Goal: Task Accomplishment & Management: Use online tool/utility

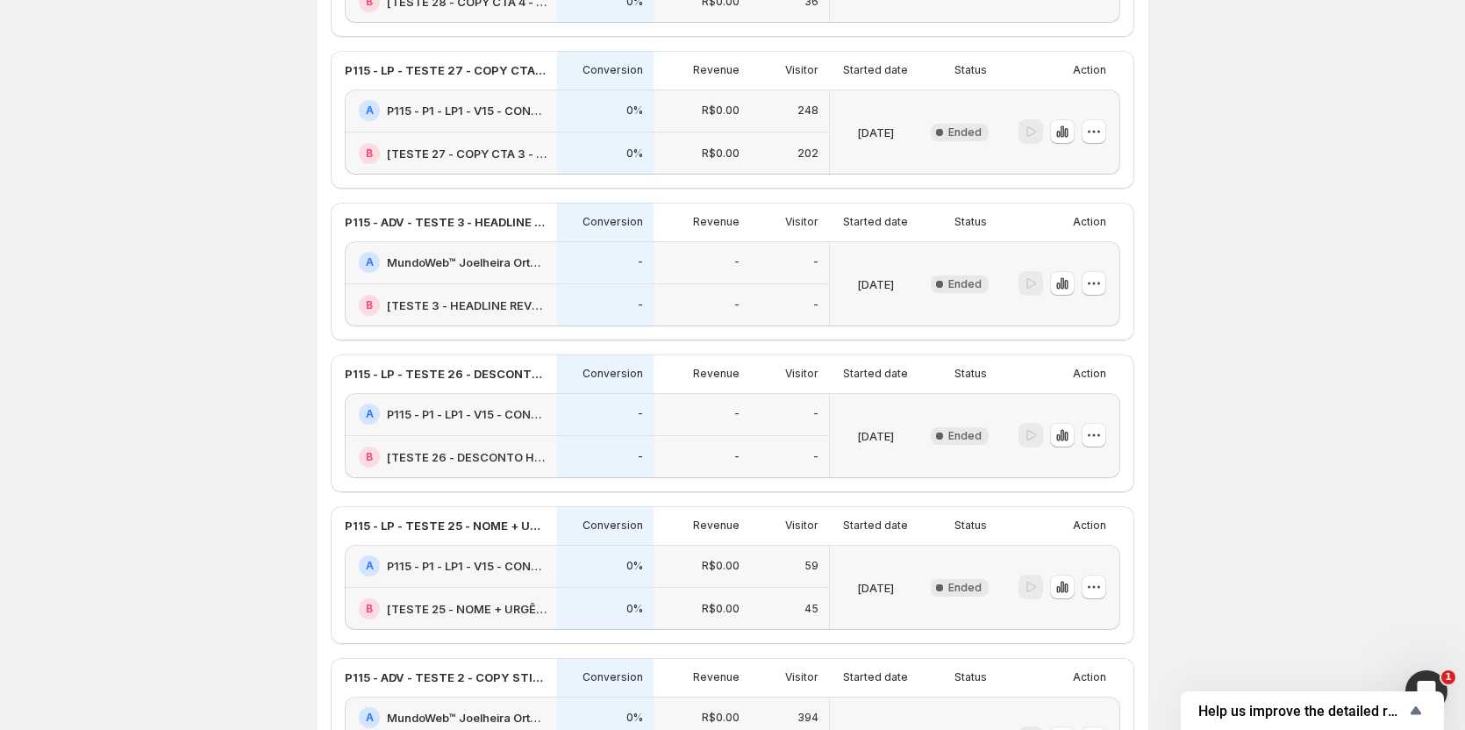
scroll to position [1602, 0]
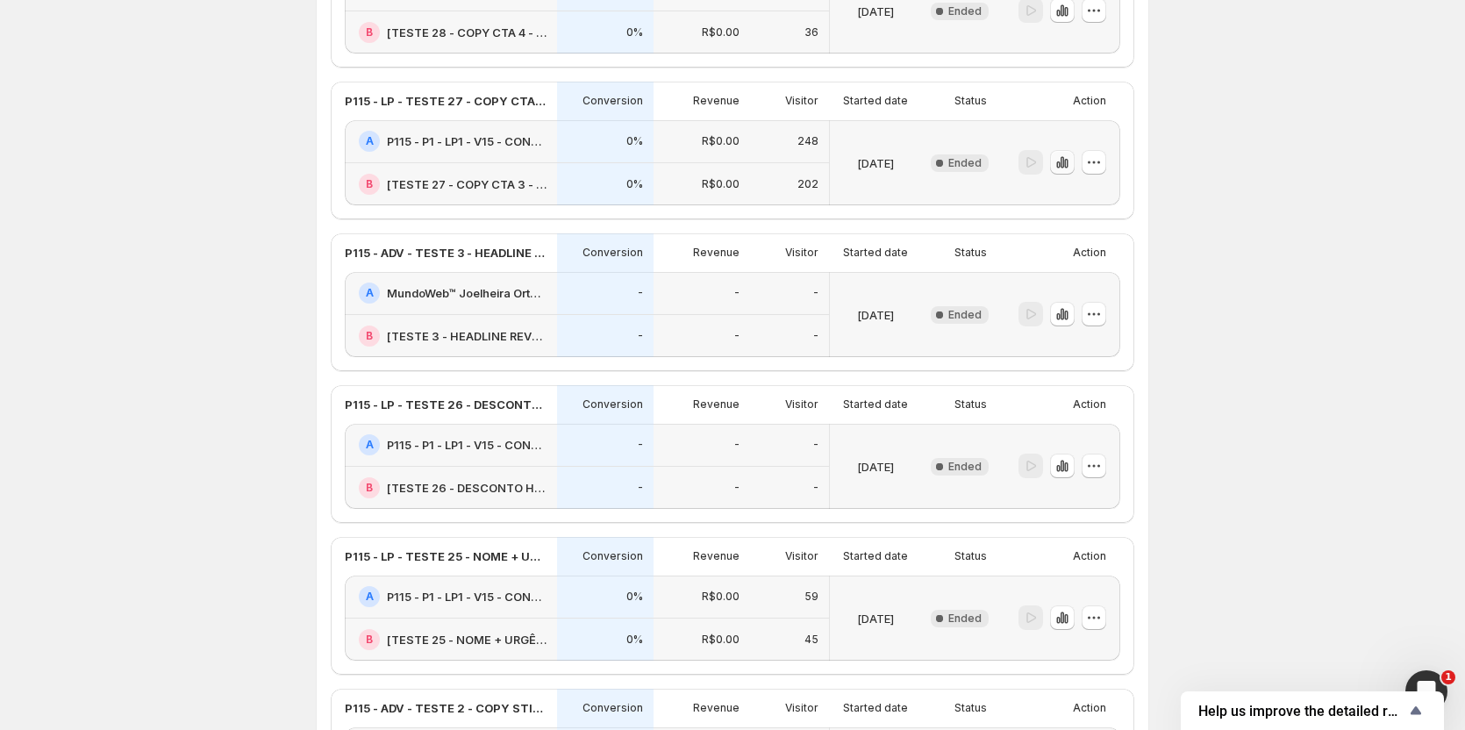
click at [1060, 165] on icon "button" at bounding box center [1058, 164] width 4 height 7
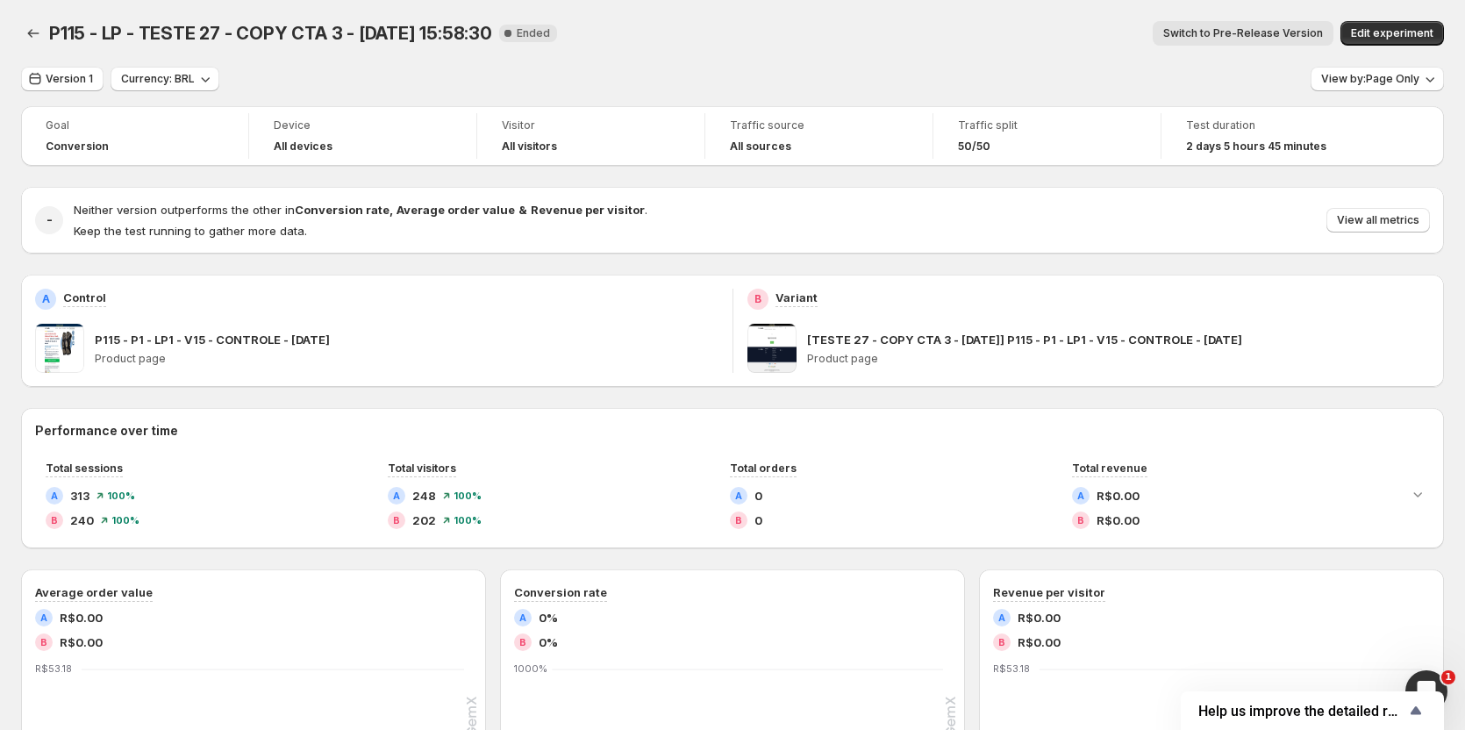
click at [1248, 39] on span "Switch to Pre-Release Version" at bounding box center [1243, 33] width 160 height 14
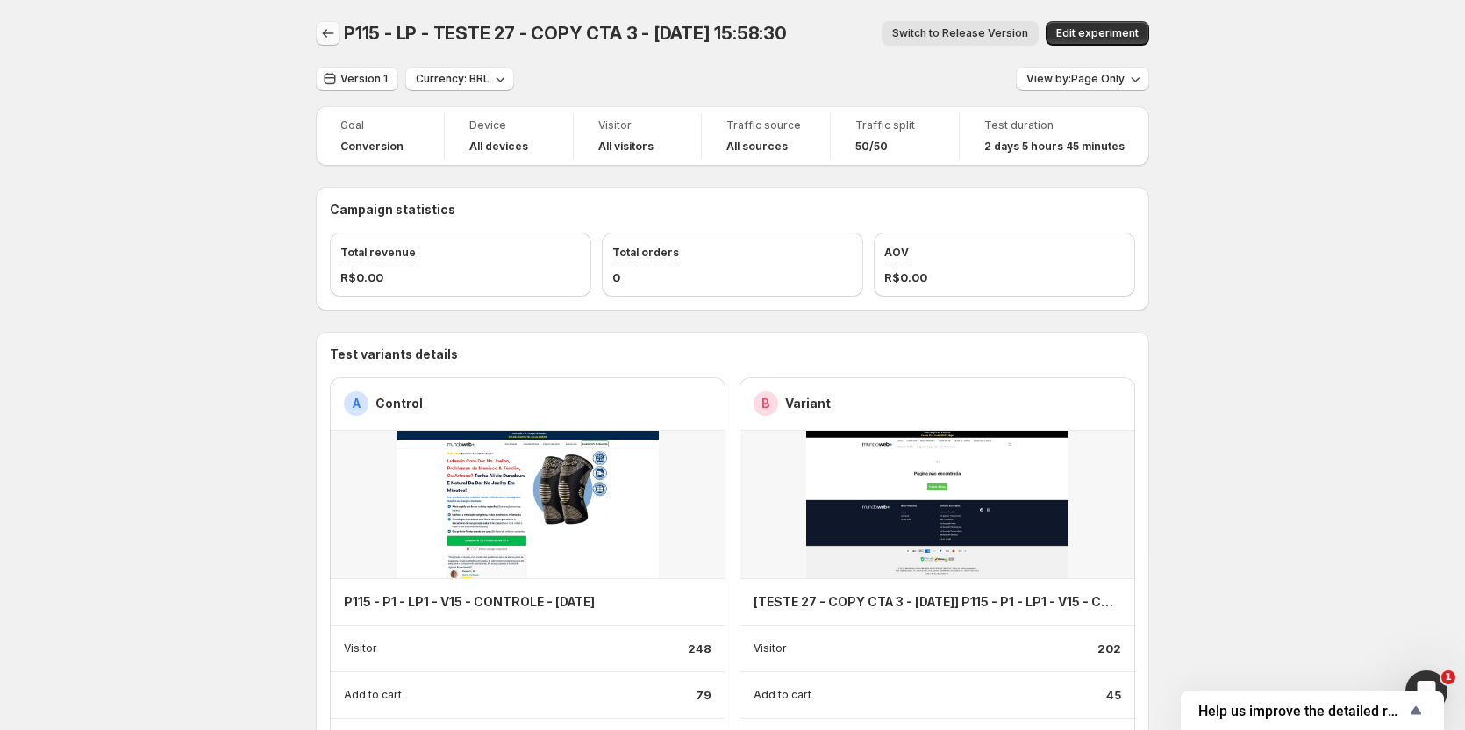
click at [337, 37] on icon "Back" at bounding box center [328, 34] width 18 height 18
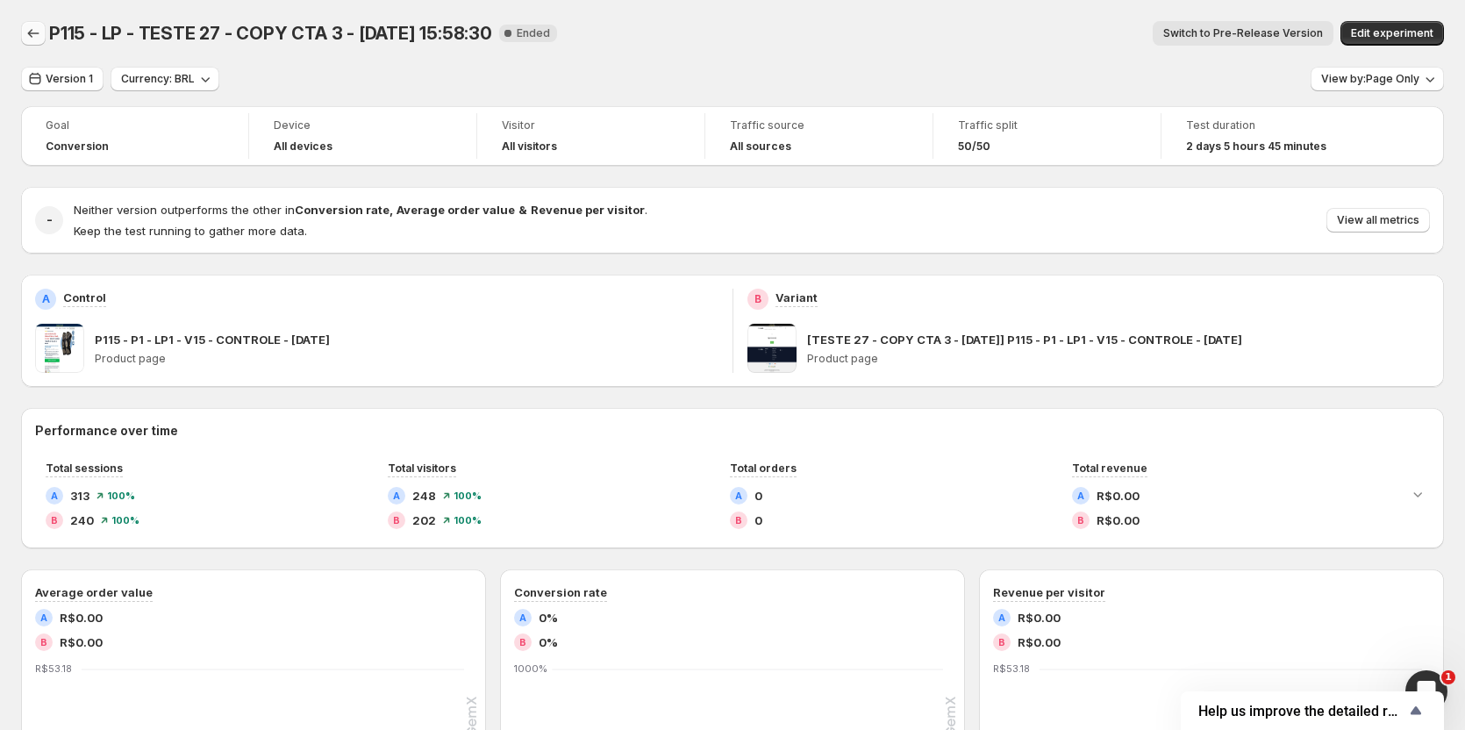
click at [40, 34] on icon "Back" at bounding box center [34, 34] width 18 height 18
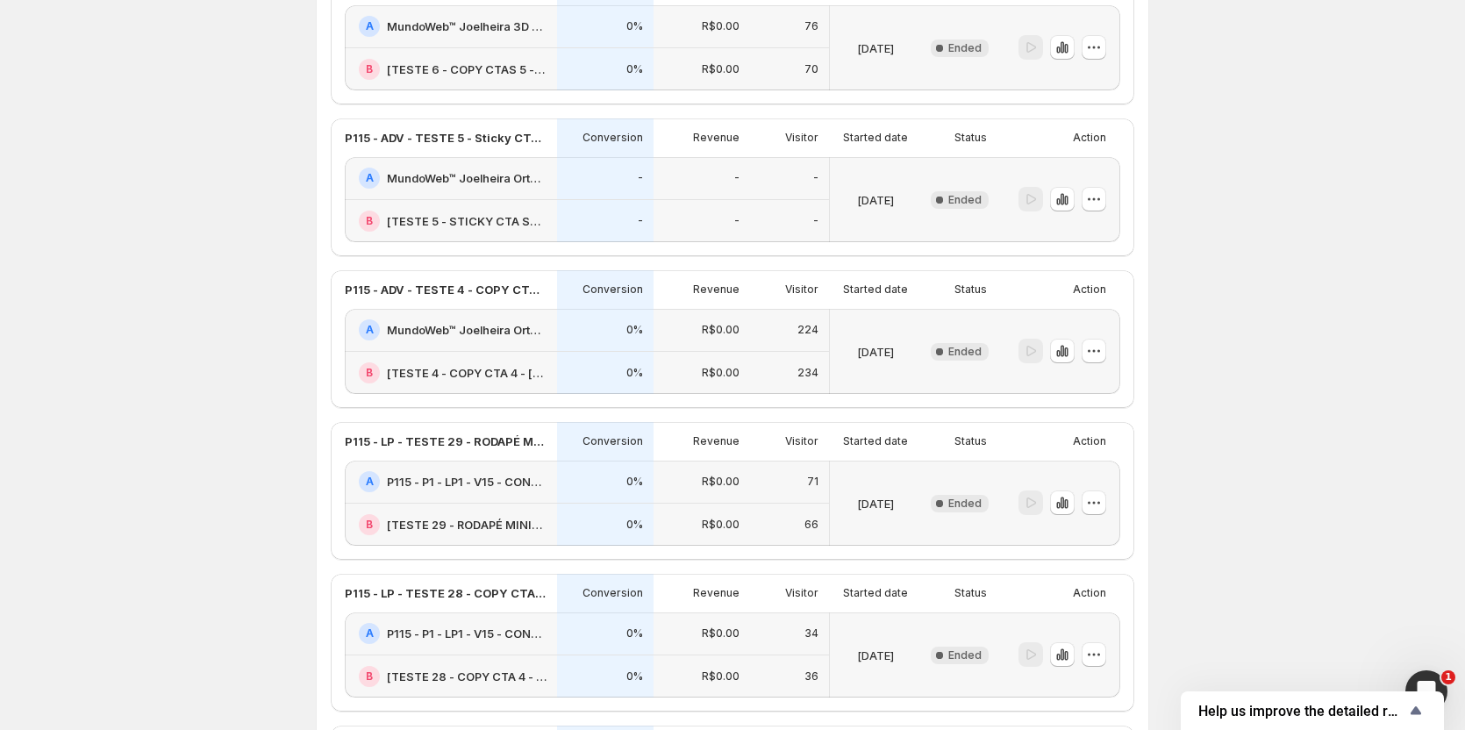
scroll to position [965, 0]
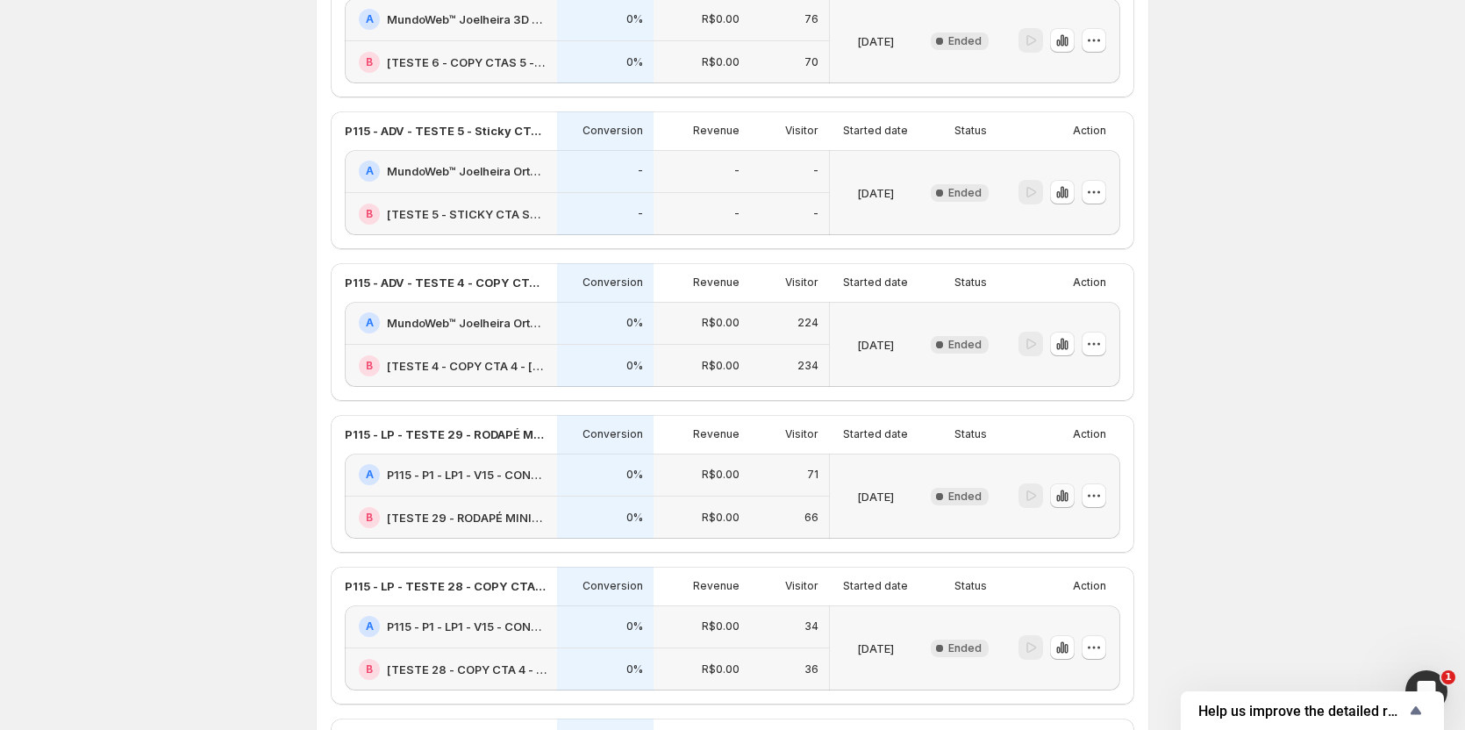
click at [1063, 505] on button "button" at bounding box center [1062, 495] width 25 height 25
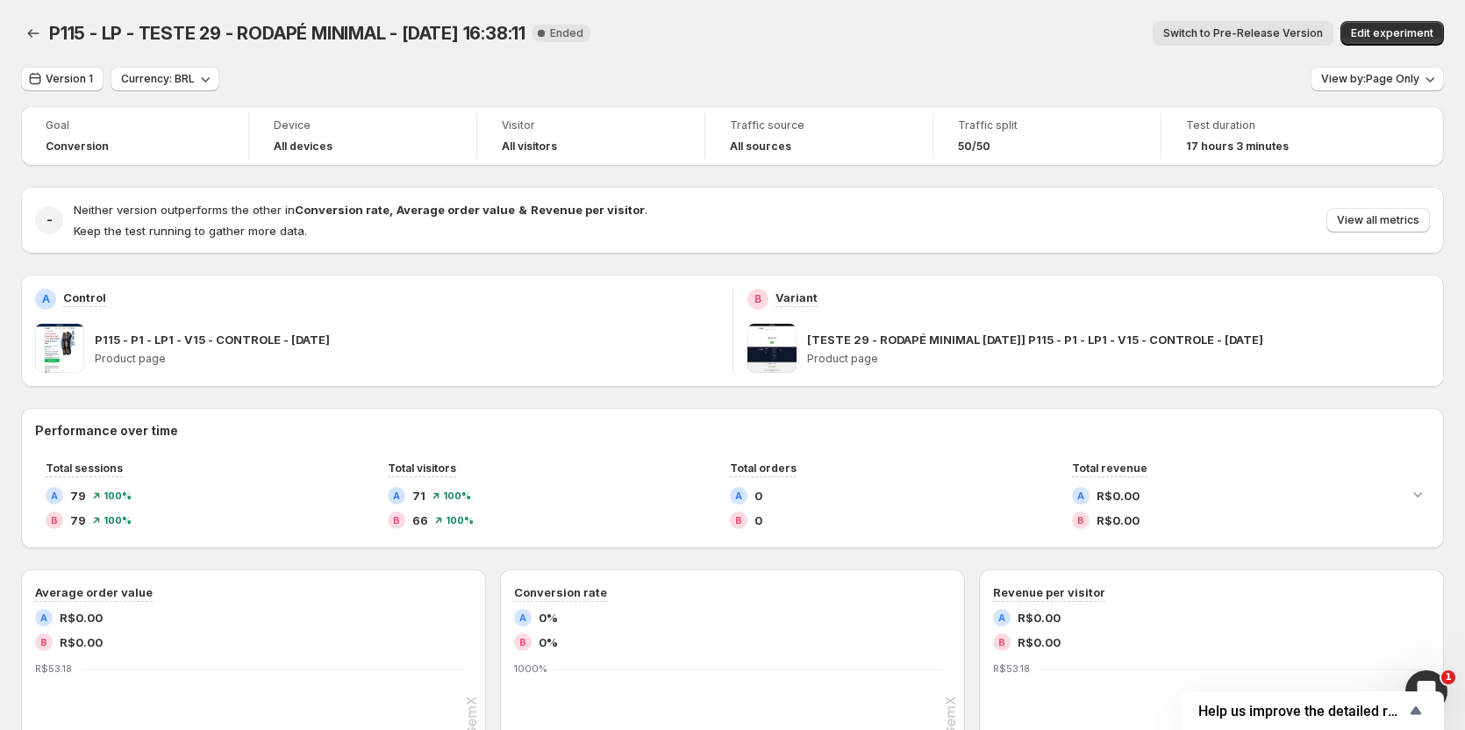
click at [1299, 44] on button "Switch to Pre-Release Version" at bounding box center [1243, 33] width 181 height 25
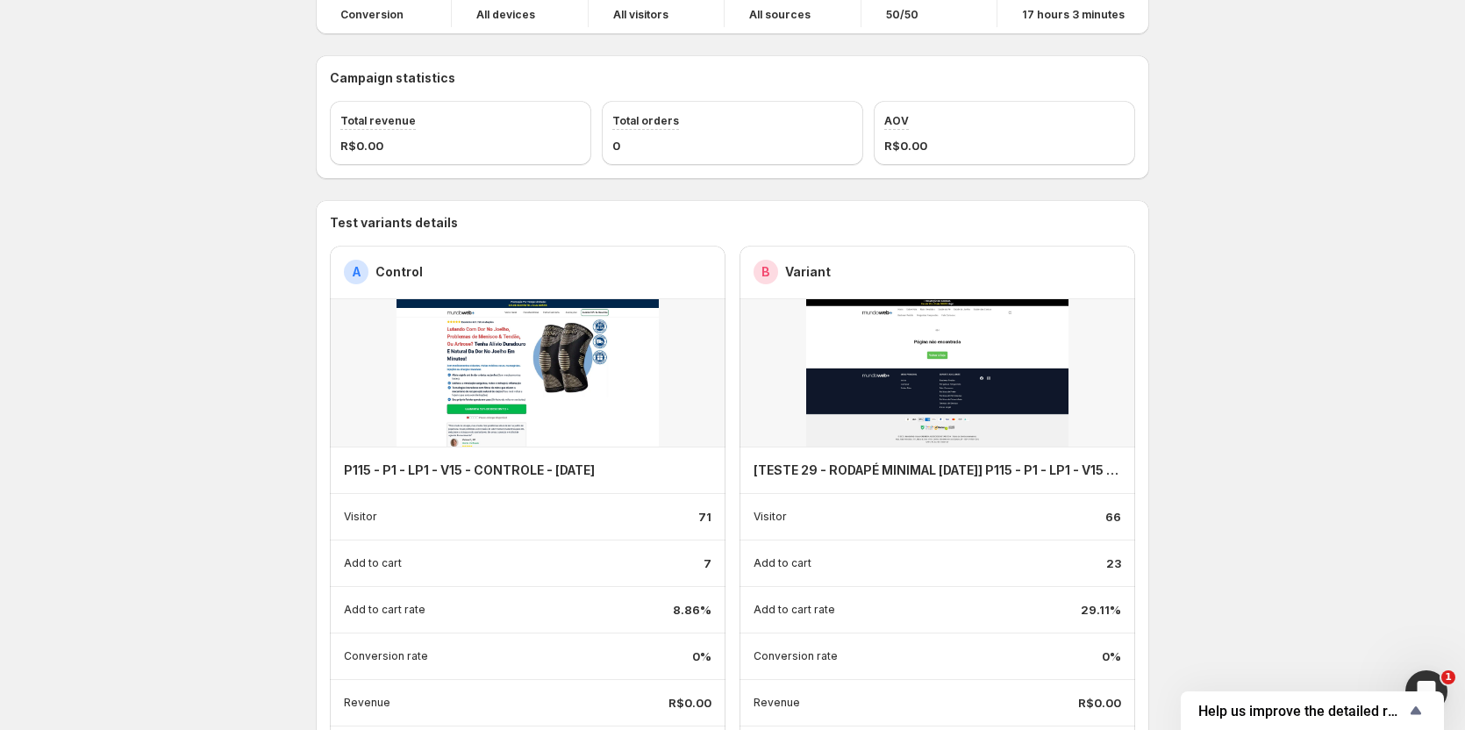
scroll to position [263, 0]
